Goal: Transaction & Acquisition: Purchase product/service

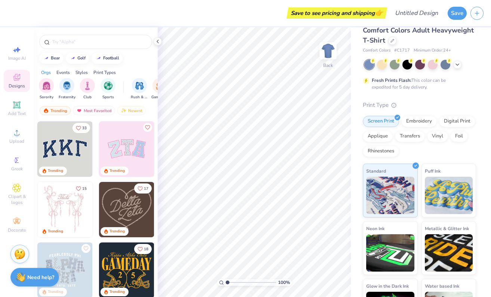
scroll to position [12, 0]
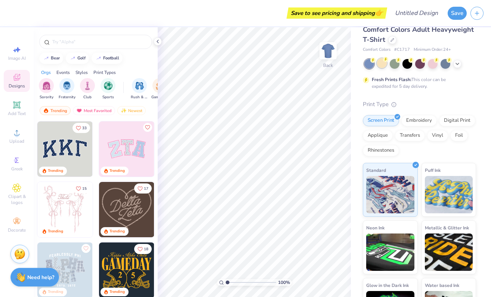
click at [384, 67] on div at bounding box center [382, 63] width 10 height 10
click at [460, 65] on icon at bounding box center [457, 63] width 6 height 6
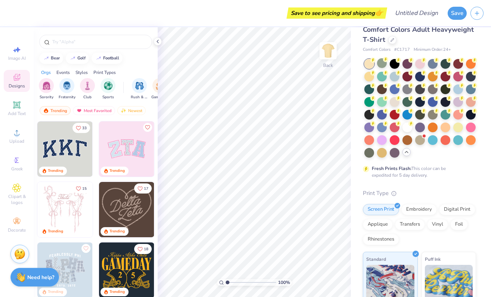
click at [406, 151] on icon at bounding box center [407, 152] width 6 height 6
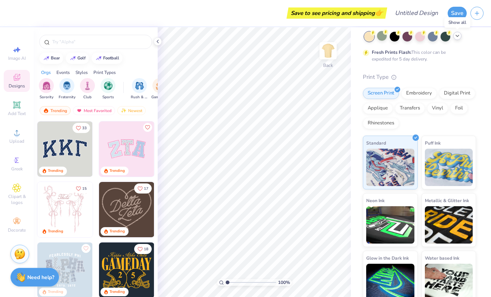
scroll to position [46, 0]
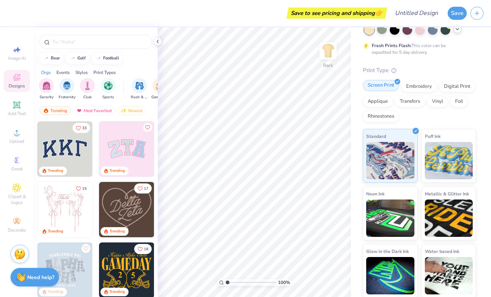
click at [396, 83] on div at bounding box center [398, 82] width 6 height 6
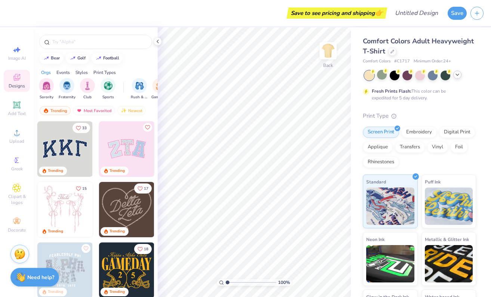
scroll to position [0, 0]
click at [125, 148] on div "33 Trending Trending 15 Trending 17 Trending Trending 18 Trending 14 Trending T…" at bounding box center [96, 223] width 124 height 204
click at [129, 149] on img at bounding box center [126, 148] width 55 height 55
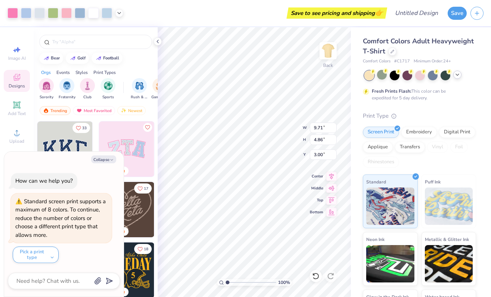
type textarea "x"
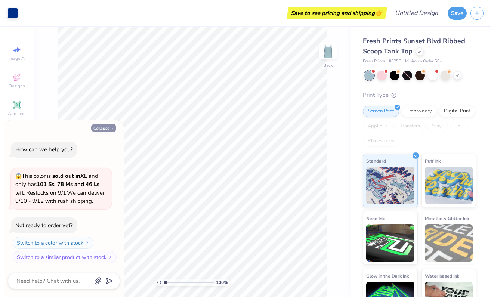
click at [104, 128] on button "Collapse" at bounding box center [103, 128] width 25 height 8
type textarea "x"
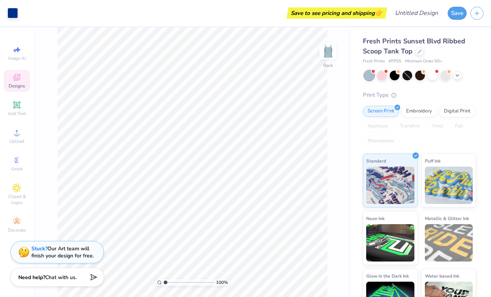
click at [19, 76] on icon at bounding box center [16, 77] width 9 height 9
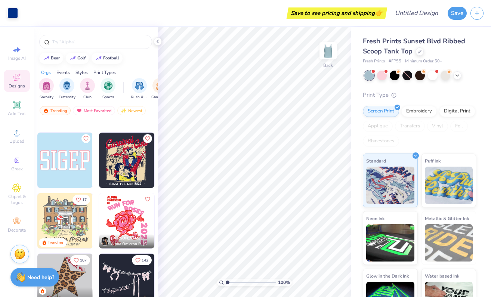
scroll to position [2239, 0]
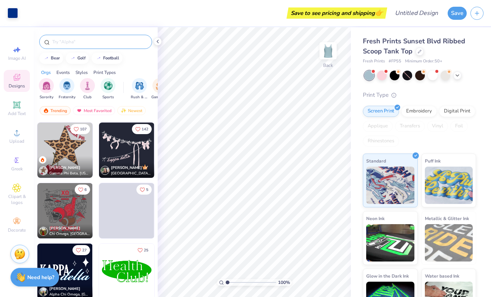
click at [74, 44] on input "text" at bounding box center [100, 41] width 96 height 7
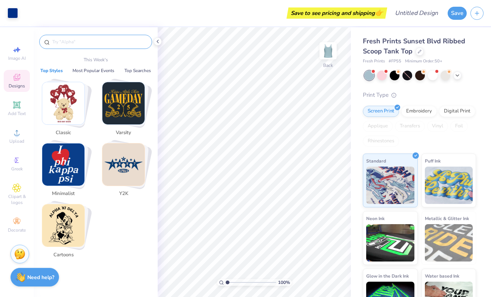
click at [74, 44] on input "text" at bounding box center [100, 41] width 96 height 7
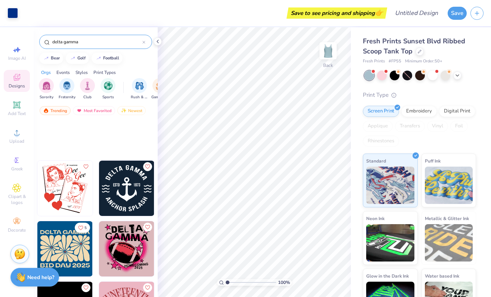
scroll to position [1524, 0]
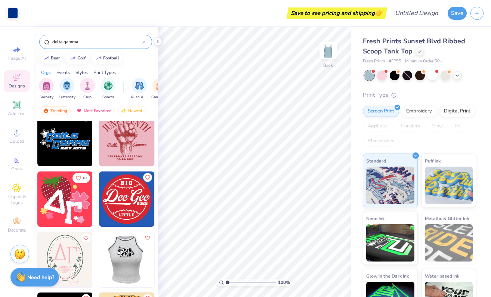
type input "delta gamma"
click at [15, 166] on span "Greek" at bounding box center [17, 169] width 12 height 6
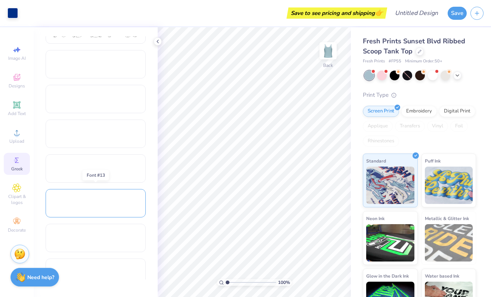
scroll to position [338, 0]
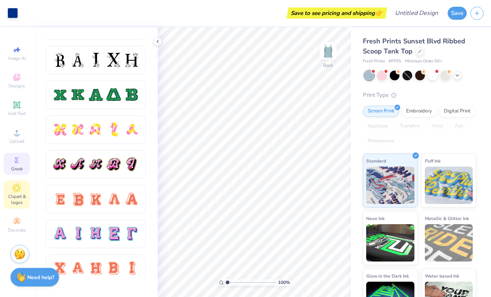
click at [13, 191] on icon at bounding box center [16, 187] width 9 height 9
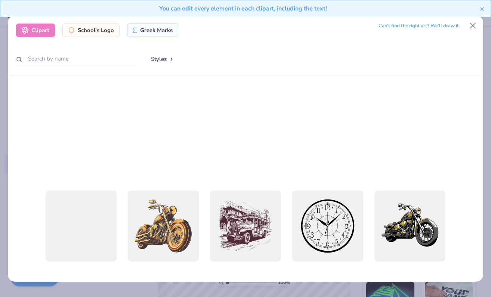
scroll to position [294, 0]
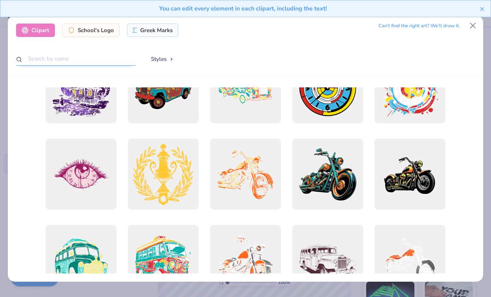
click at [65, 56] on input "text" at bounding box center [76, 59] width 120 height 14
type input "ocean"
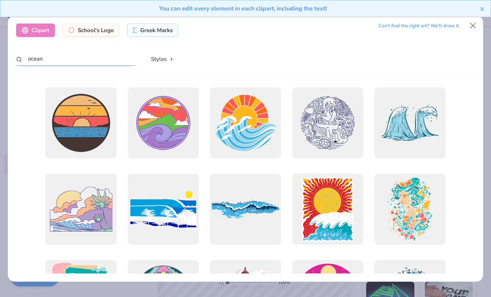
scroll to position [0, 0]
drag, startPoint x: 125, startPoint y: 57, endPoint x: -28, endPoint y: 56, distance: 152.8
click at [0, 56] on html "Art colors Save to see pricing and shipping 👉 Design Title Save Image AI Design…" at bounding box center [245, 148] width 491 height 297
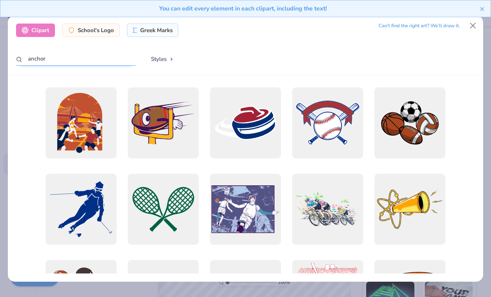
type input "anchor"
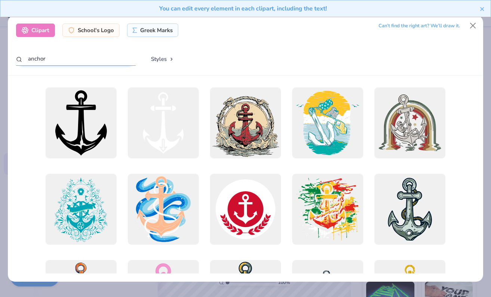
drag, startPoint x: 120, startPoint y: 59, endPoint x: -32, endPoint y: 50, distance: 152.4
click at [0, 50] on html "Art colors Save to see pricing and shipping 👉 Design Title Save Image AI Design…" at bounding box center [245, 148] width 491 height 297
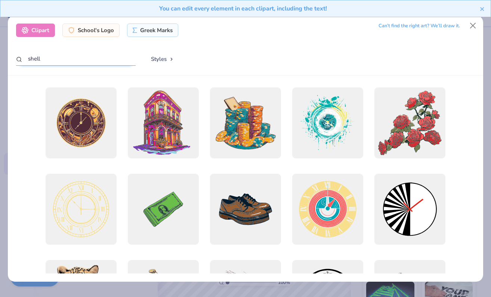
type input "shell"
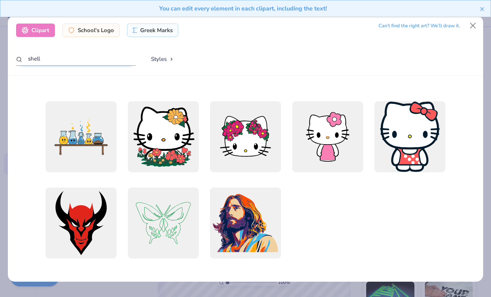
scroll to position [331, 0]
click at [160, 60] on button "Styles" at bounding box center [162, 59] width 39 height 14
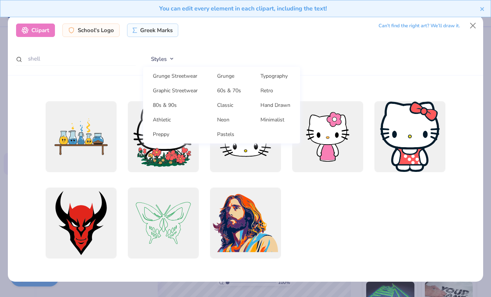
click at [357, 230] on div at bounding box center [327, 231] width 71 height 86
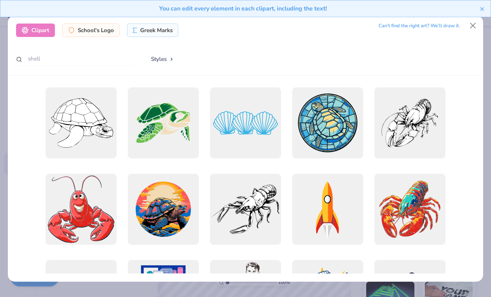
scroll to position [0, 0]
click at [170, 59] on button "Styles" at bounding box center [162, 59] width 39 height 14
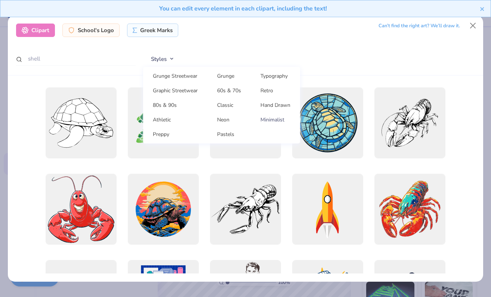
click at [273, 123] on link "Minimalist" at bounding box center [275, 120] width 43 height 12
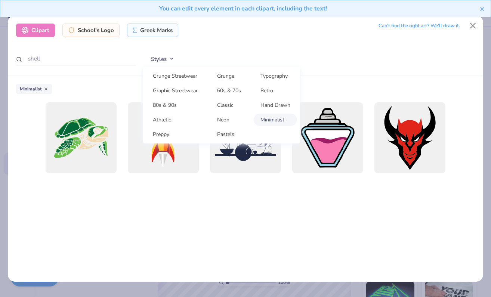
click at [84, 197] on div at bounding box center [245, 187] width 459 height 171
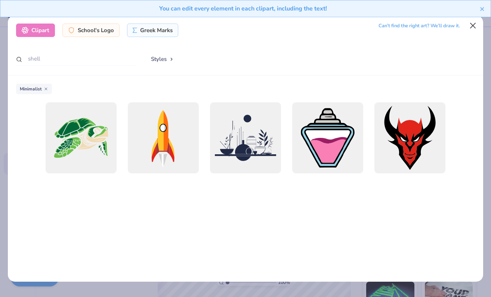
click at [472, 23] on button "Close" at bounding box center [473, 26] width 14 height 14
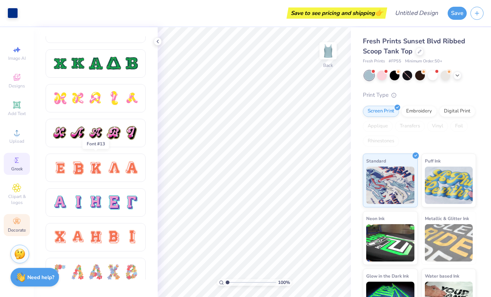
scroll to position [371, 0]
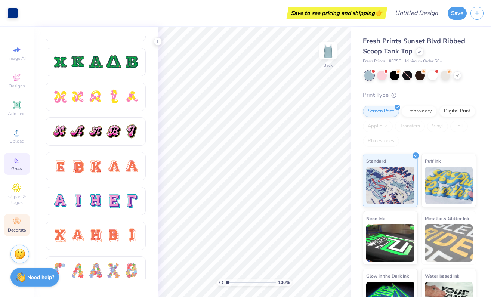
click at [22, 222] on div "Decorate" at bounding box center [17, 225] width 26 height 22
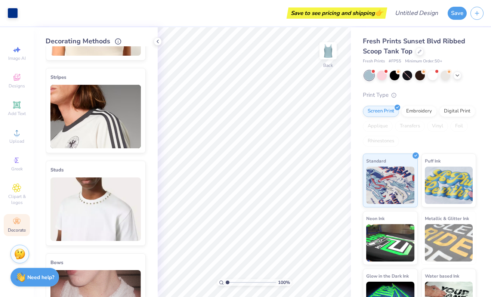
scroll to position [30, 0]
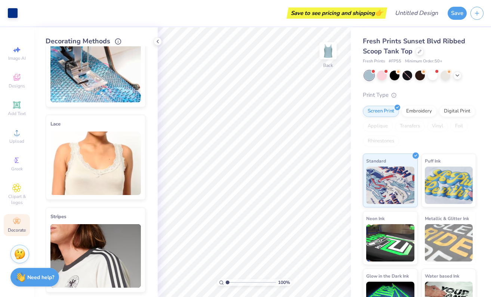
click at [102, 153] on img at bounding box center [95, 164] width 90 height 64
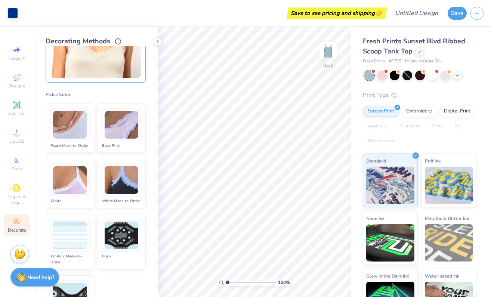
scroll to position [149, 0]
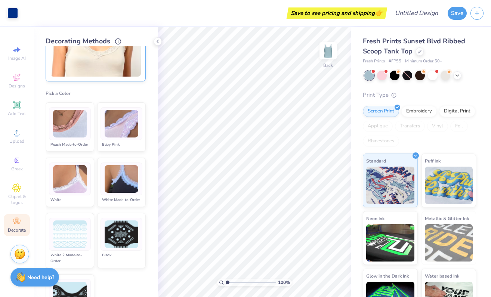
click at [120, 183] on img at bounding box center [122, 179] width 34 height 28
click at [131, 180] on img at bounding box center [122, 179] width 34 height 28
click at [81, 185] on img at bounding box center [70, 179] width 34 height 28
click at [111, 190] on img at bounding box center [122, 179] width 34 height 28
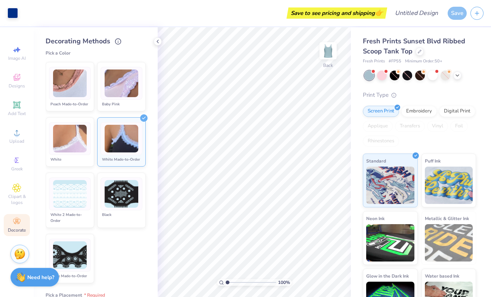
scroll to position [191, 0]
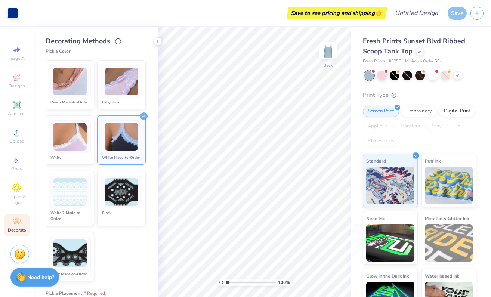
click at [133, 240] on ul "Peach Made-to-Order Baby Pink White White Made-to-Order White 2 Made-to-Order B…" at bounding box center [96, 170] width 100 height 227
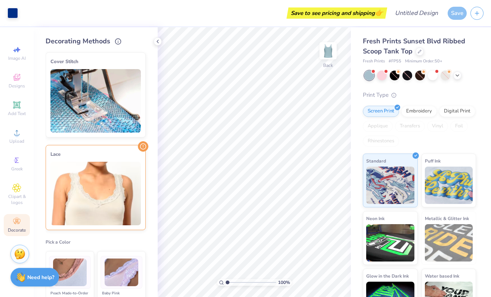
scroll to position [0, 0]
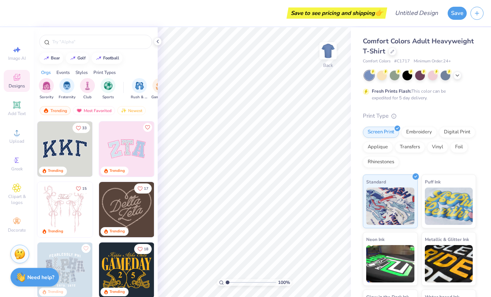
click at [16, 81] on icon at bounding box center [16, 77] width 9 height 9
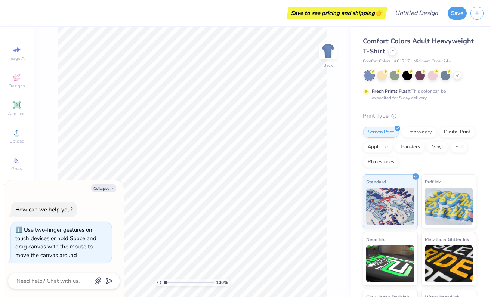
drag, startPoint x: 165, startPoint y: 280, endPoint x: 135, endPoint y: 277, distance: 30.1
type input "1"
click at [135, 277] on div "100 %" at bounding box center [193, 162] width 270 height 270
click at [456, 79] on div at bounding box center [420, 76] width 112 height 10
click at [459, 77] on div at bounding box center [457, 75] width 8 height 8
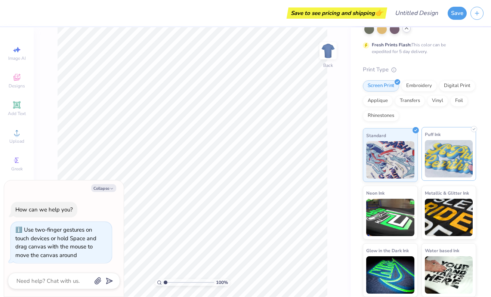
scroll to position [135, 0]
click at [446, 154] on img at bounding box center [449, 158] width 48 height 37
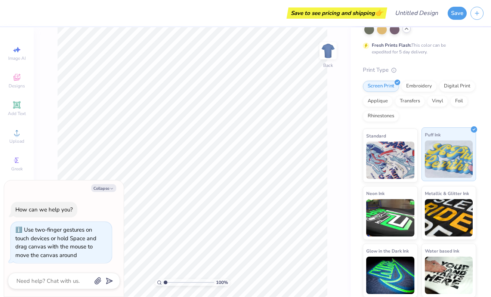
click at [446, 154] on img at bounding box center [449, 158] width 48 height 37
click at [388, 149] on img at bounding box center [390, 158] width 48 height 37
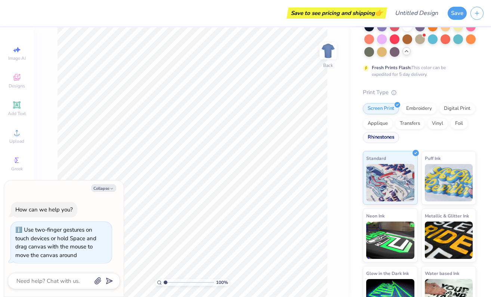
click at [383, 136] on div "Rhinestones" at bounding box center [381, 137] width 36 height 11
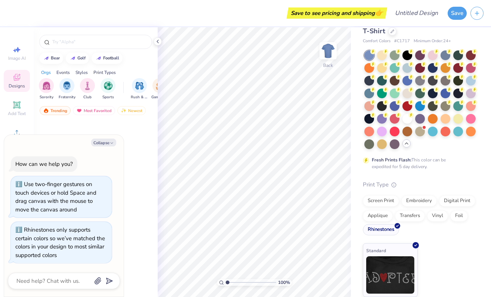
scroll to position [20, 0]
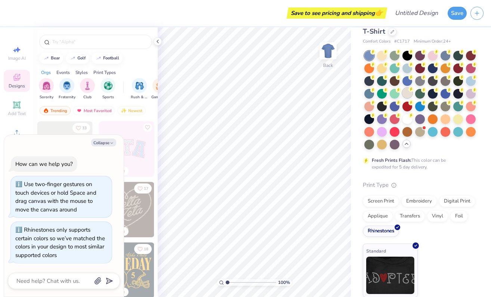
click at [402, 92] on div at bounding box center [407, 93] width 10 height 10
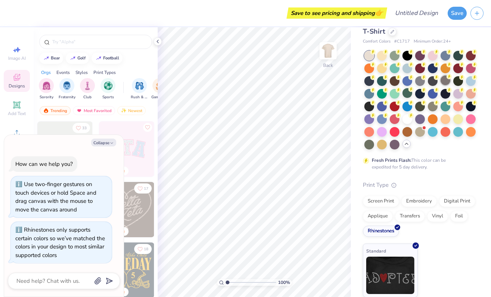
click at [445, 84] on div at bounding box center [446, 80] width 10 height 10
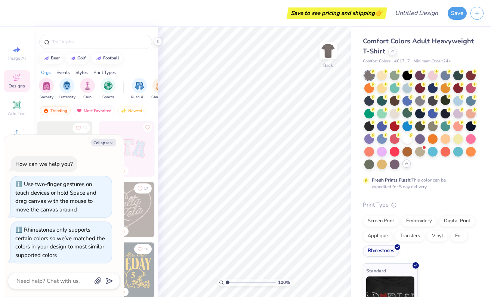
scroll to position [0, 0]
type textarea "x"
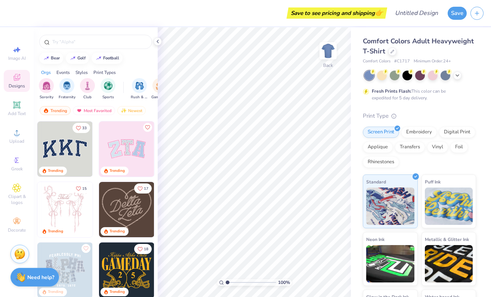
scroll to position [30, 0]
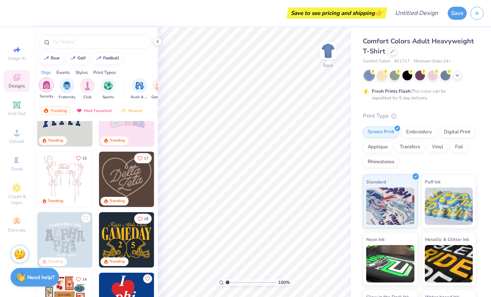
click at [48, 86] on img "filter for Sorority" at bounding box center [46, 85] width 9 height 9
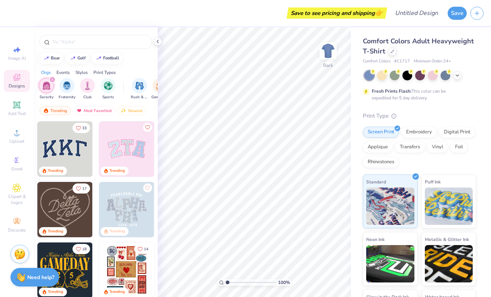
click at [81, 71] on div "Styles" at bounding box center [81, 72] width 12 height 7
click at [46, 86] on img "filter for Classic" at bounding box center [46, 85] width 9 height 9
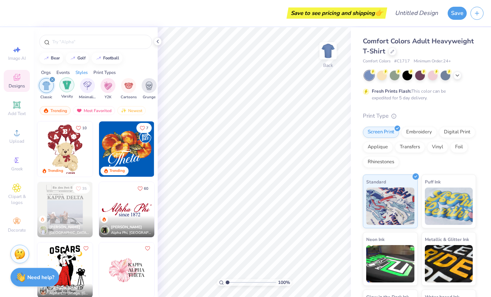
click at [69, 85] on img "filter for Varsity" at bounding box center [67, 85] width 9 height 9
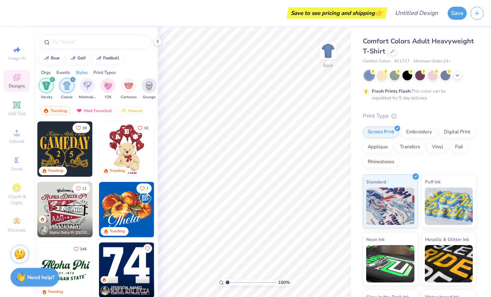
click at [53, 79] on icon "filter for Varsity" at bounding box center [52, 79] width 2 height 2
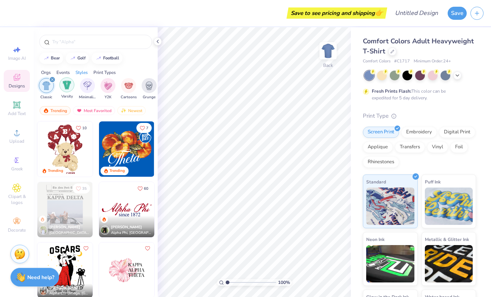
click at [68, 84] on img "filter for Varsity" at bounding box center [67, 85] width 9 height 9
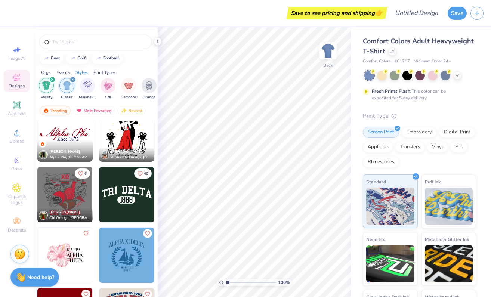
scroll to position [334, 0]
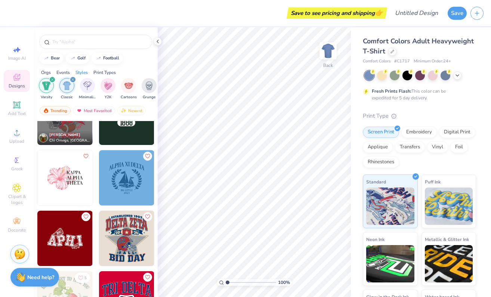
click at [132, 179] on img at bounding box center [126, 177] width 55 height 55
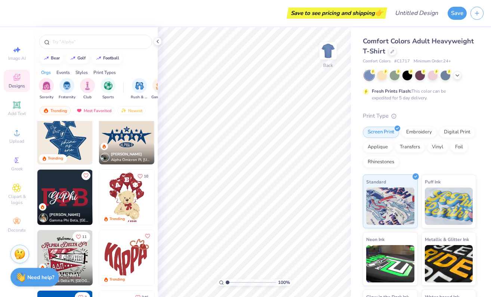
click at [429, 40] on span "Comfort Colors Adult Heavyweight T-Shirt" at bounding box center [418, 46] width 111 height 19
click at [326, 53] on img at bounding box center [328, 51] width 30 height 30
click at [326, 53] on img at bounding box center [328, 50] width 15 height 15
click at [22, 46] on div "Image AI" at bounding box center [17, 53] width 26 height 22
select select "4"
